Goal: Task Accomplishment & Management: Use online tool/utility

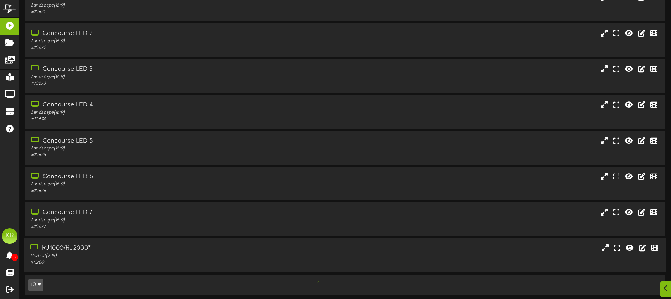
scroll to position [45, 0]
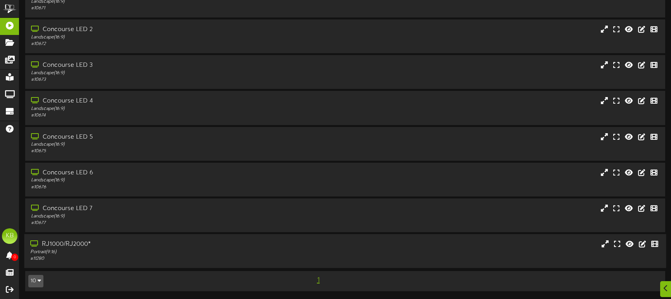
click at [74, 244] on div "RJ1000/RJ2000*" at bounding box center [158, 244] width 256 height 9
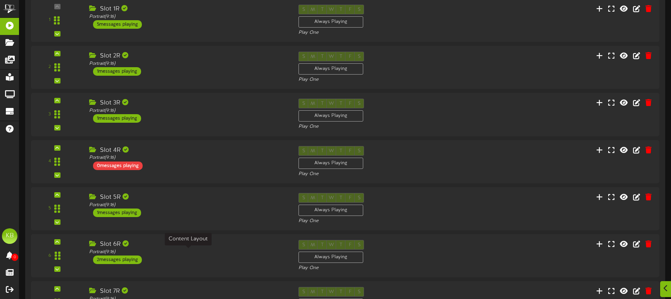
scroll to position [521, 0]
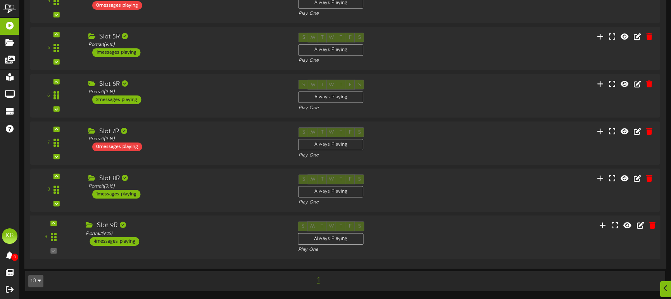
click at [120, 240] on div "4 messages playing" at bounding box center [115, 241] width 50 height 9
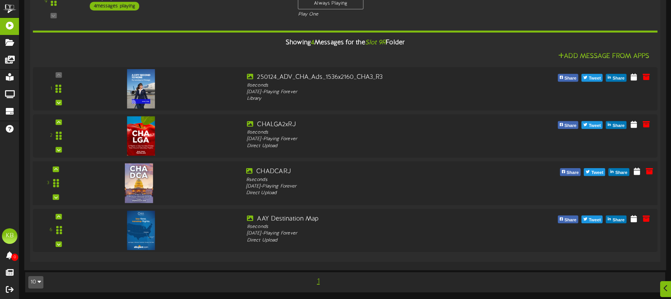
scroll to position [756, 0]
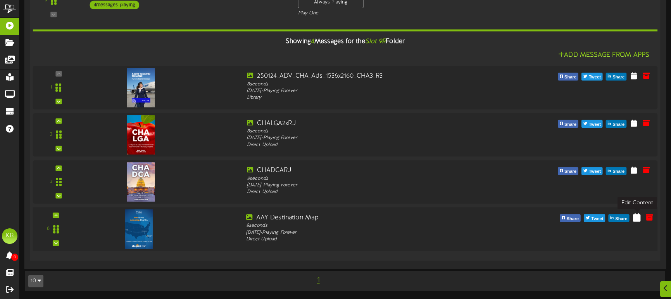
click at [638, 215] on icon at bounding box center [637, 217] width 8 height 9
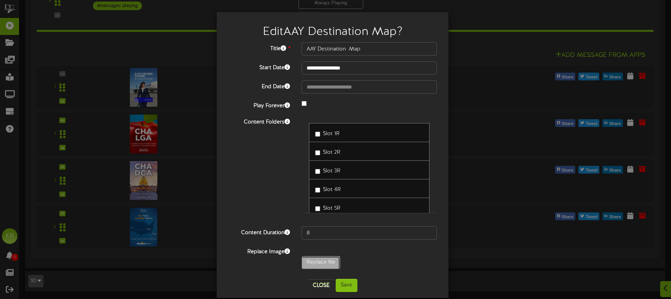
type input "**********"
type input "CHAFLLG4RJ"
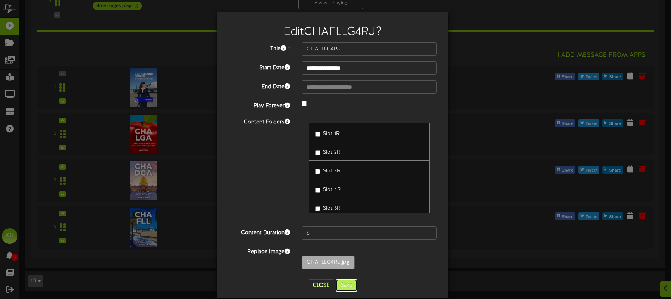
click at [348, 284] on button "Save" at bounding box center [347, 285] width 22 height 13
